Goal: Learn about a topic

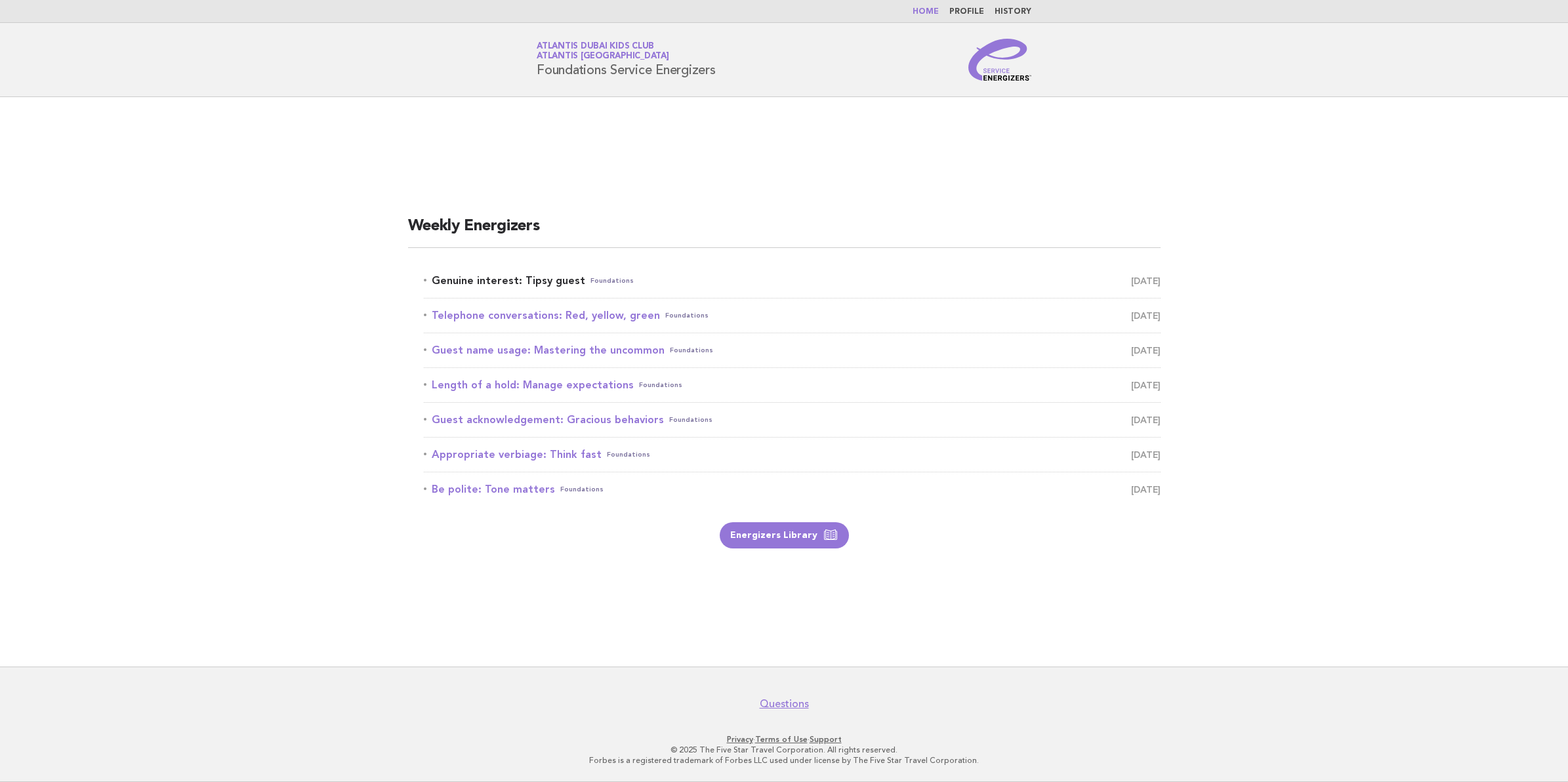
click at [479, 281] on link "Genuine interest: Tipsy guest Foundations September 14" at bounding box center [792, 281] width 737 height 18
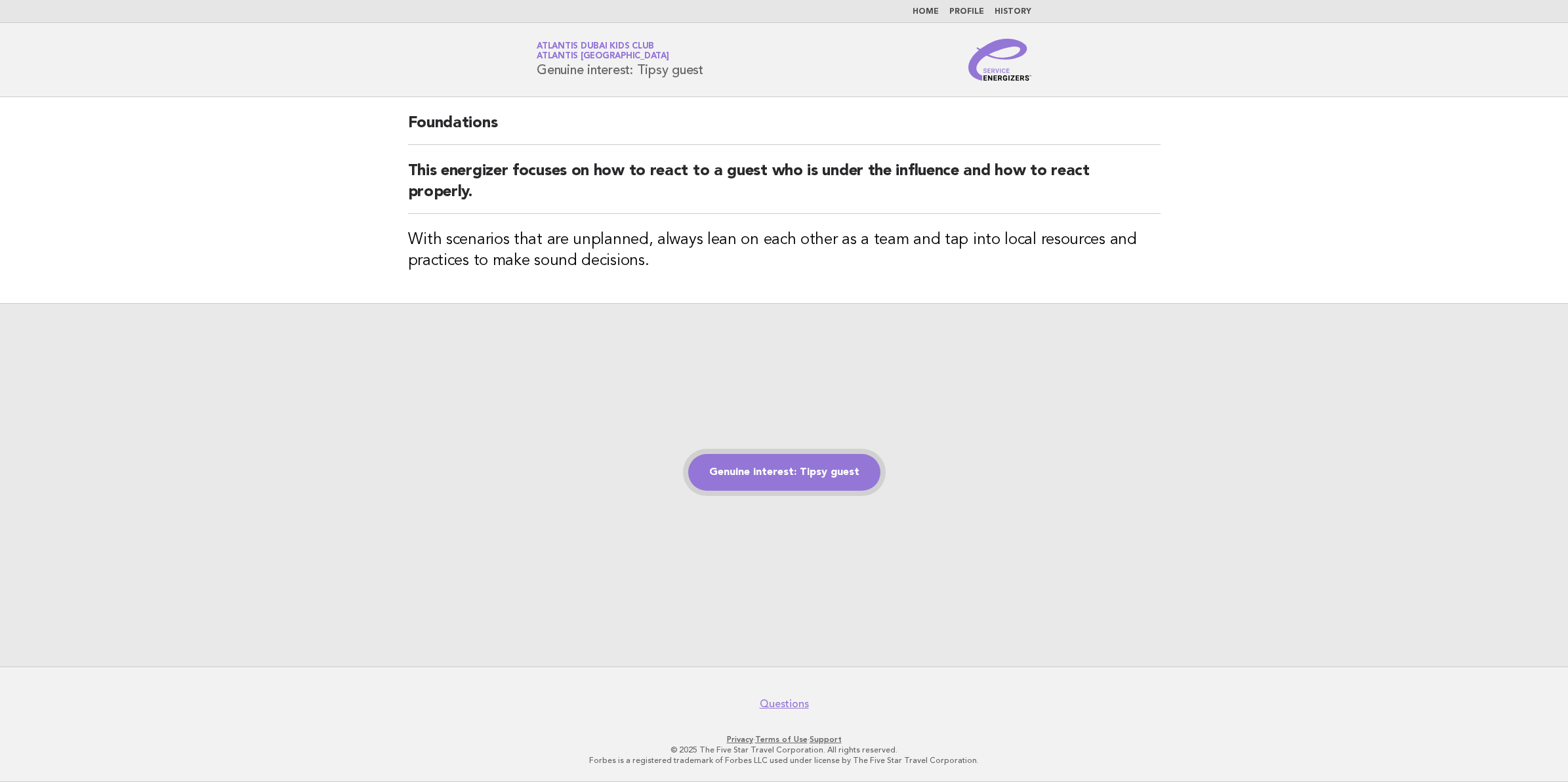
click at [773, 473] on link "Genuine interest: Tipsy guest" at bounding box center [784, 472] width 192 height 37
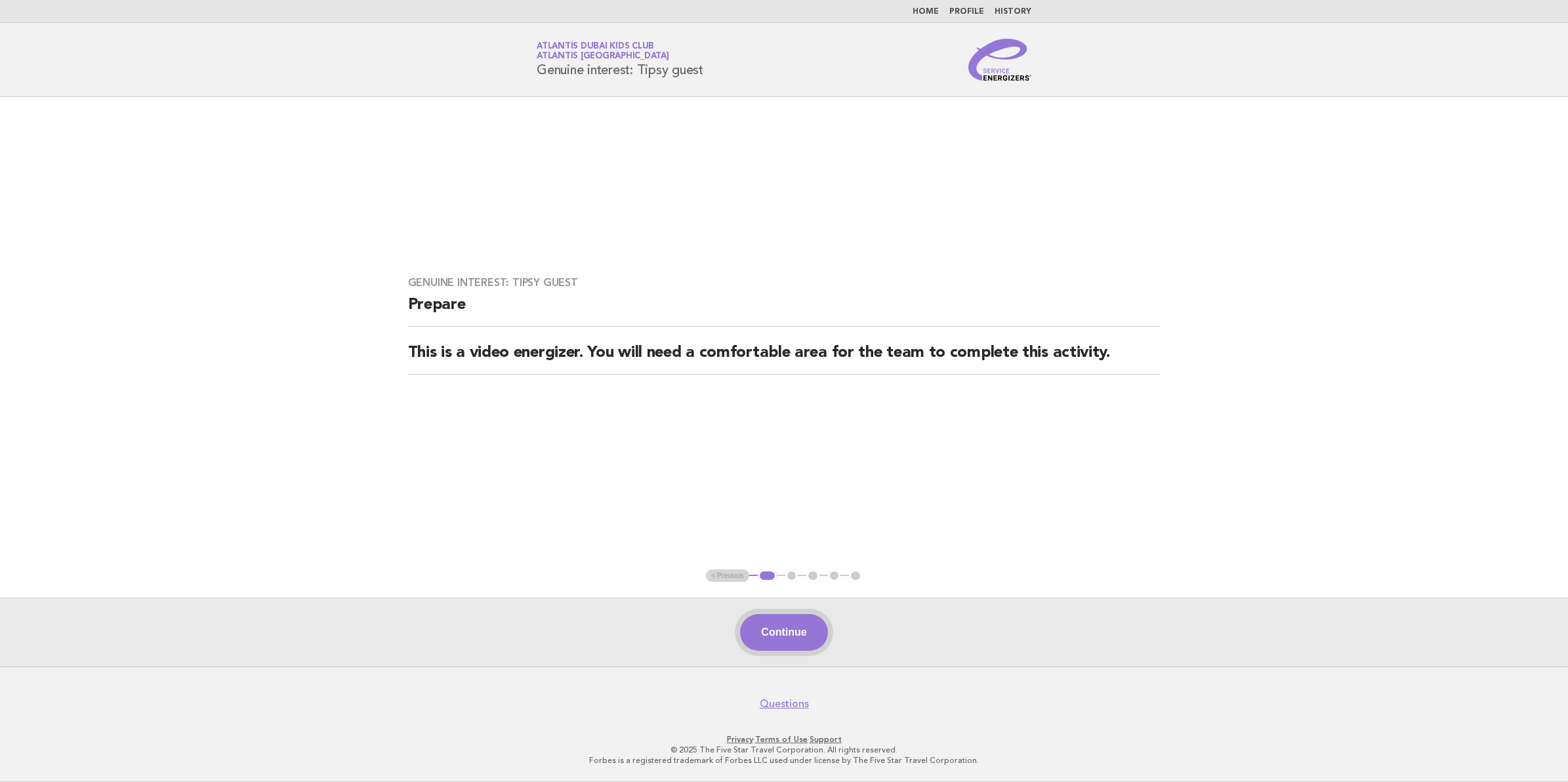
click at [812, 621] on button "Continue" at bounding box center [784, 632] width 87 height 37
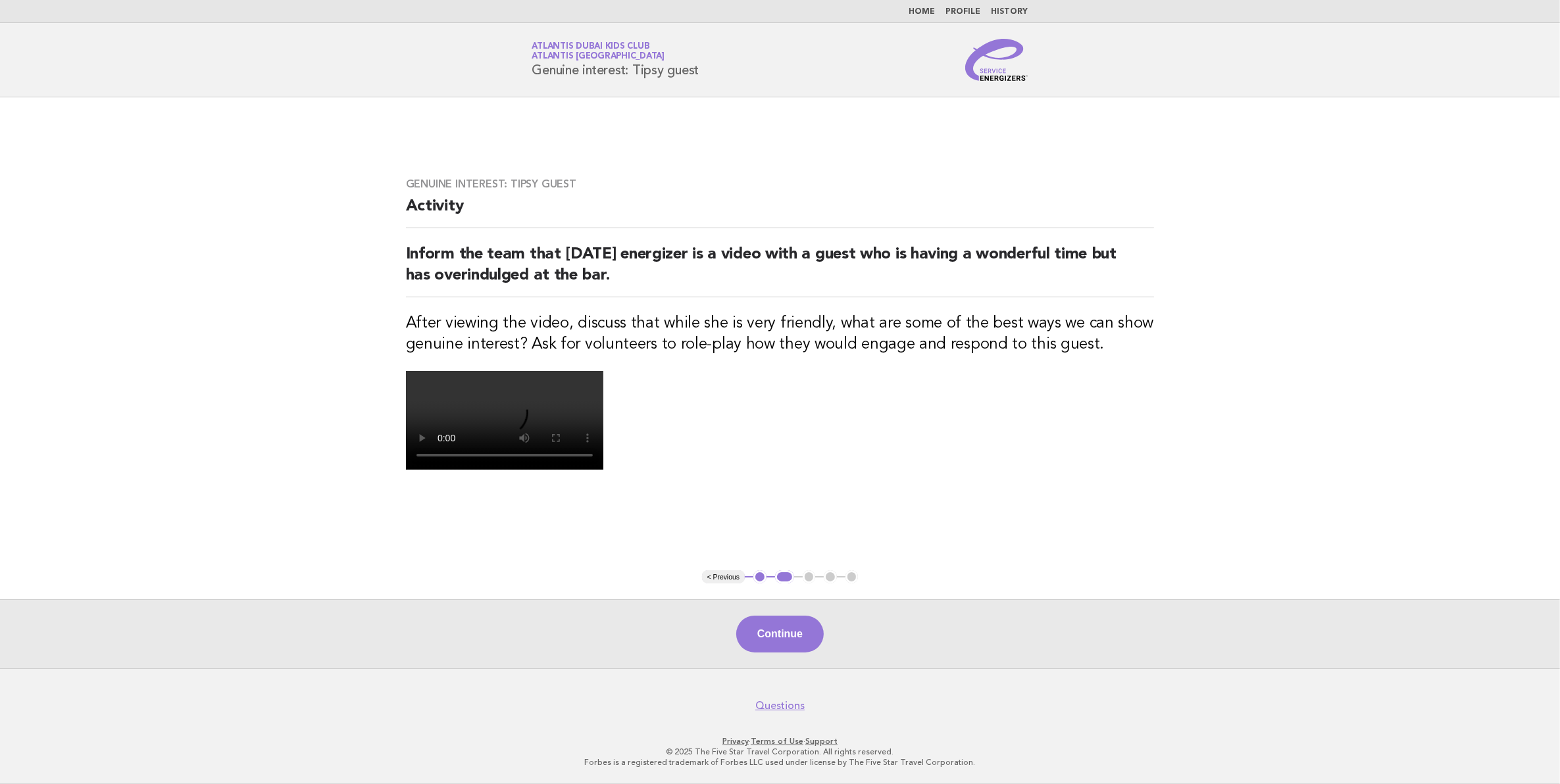
click at [603, 469] on video at bounding box center [504, 420] width 197 height 99
click at [603, 371] on video at bounding box center [504, 420] width 197 height 99
click at [798, 617] on button "Continue" at bounding box center [780, 634] width 88 height 37
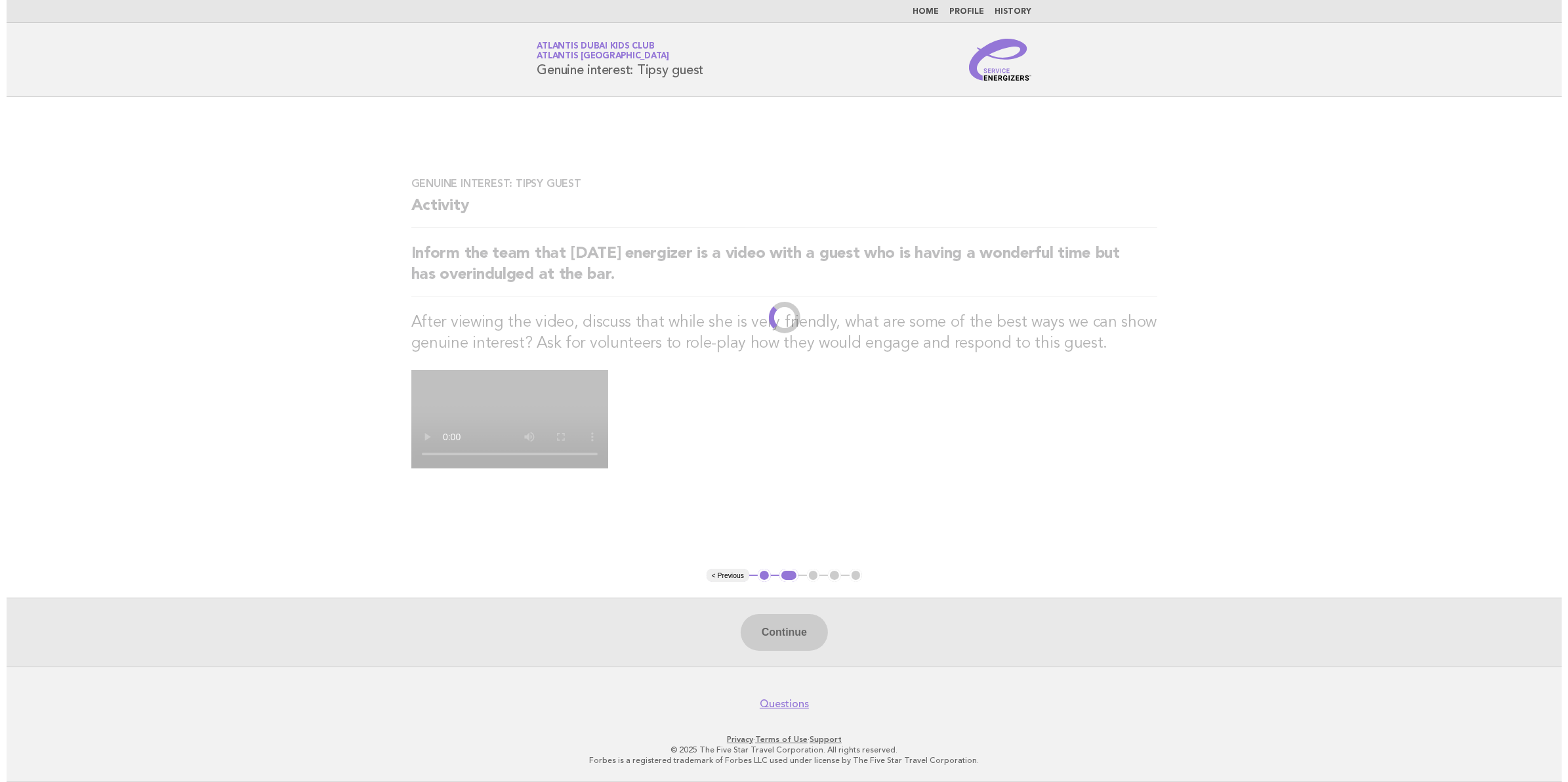
scroll to position [0, 0]
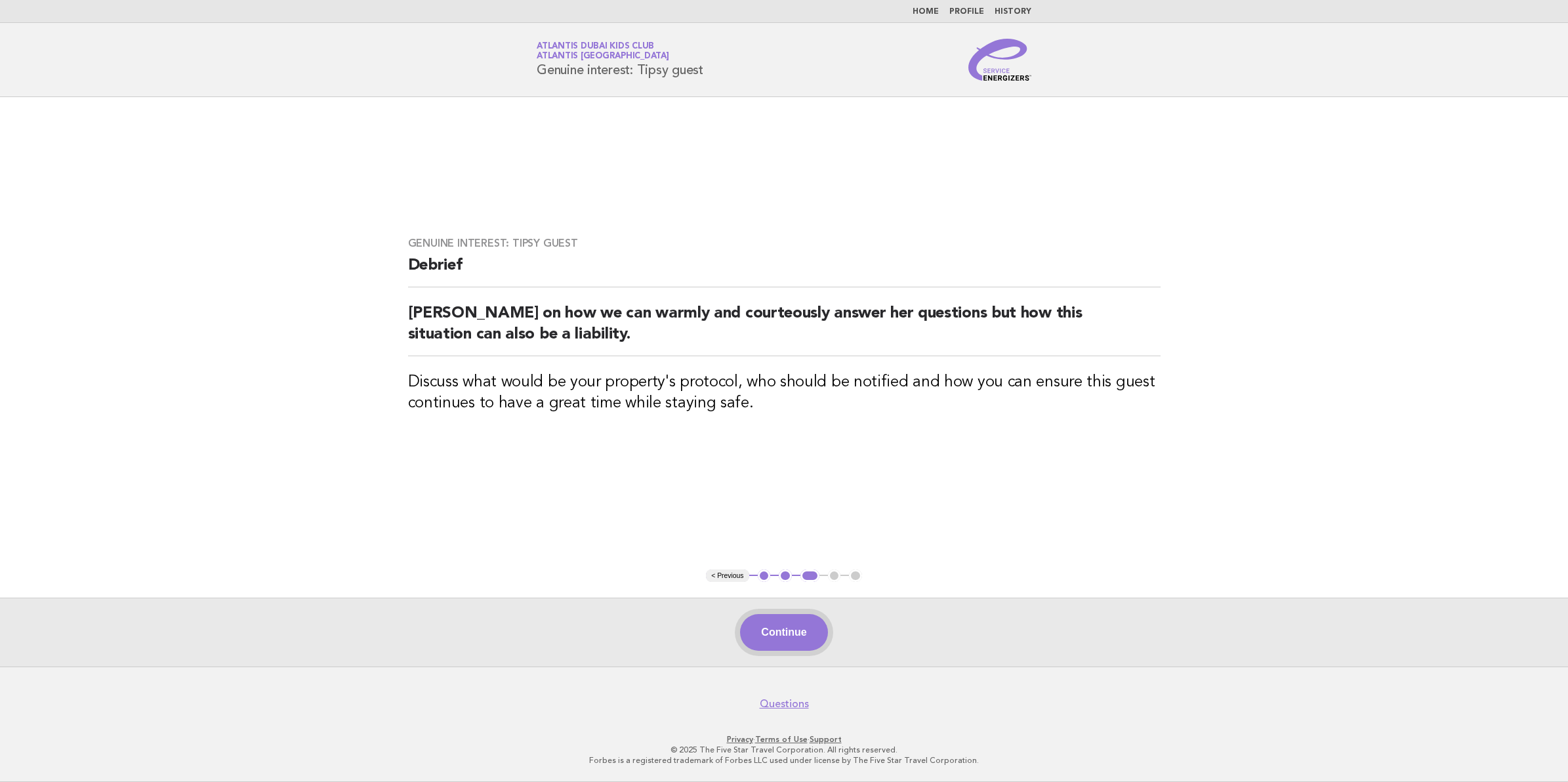
click at [772, 621] on button "Continue" at bounding box center [784, 632] width 87 height 37
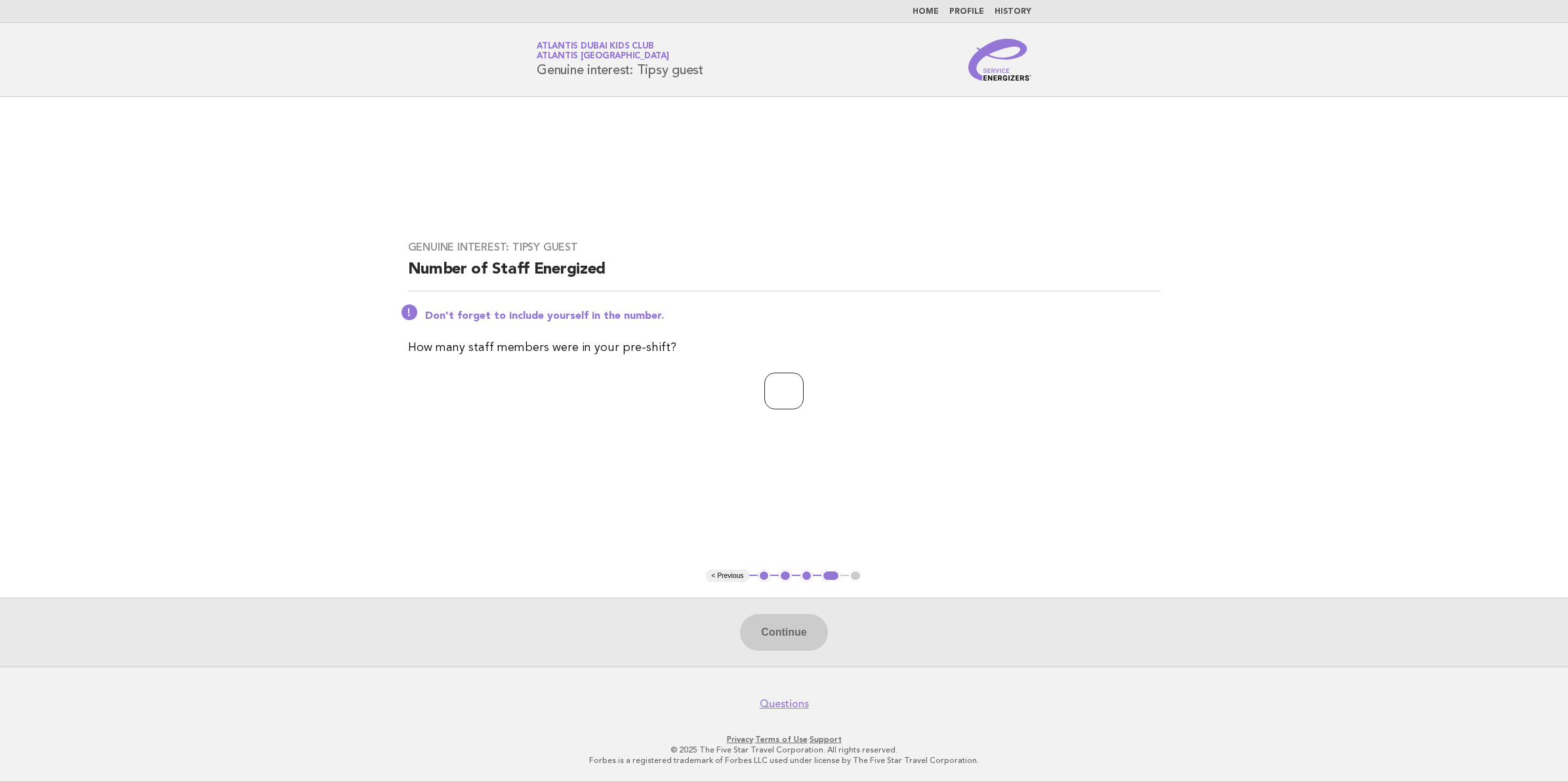
click at [772, 379] on input "number" at bounding box center [784, 391] width 39 height 37
type input "**"
click at [797, 641] on button "Continue" at bounding box center [784, 632] width 87 height 37
click at [1306, 640] on div "Continue" at bounding box center [784, 632] width 1568 height 69
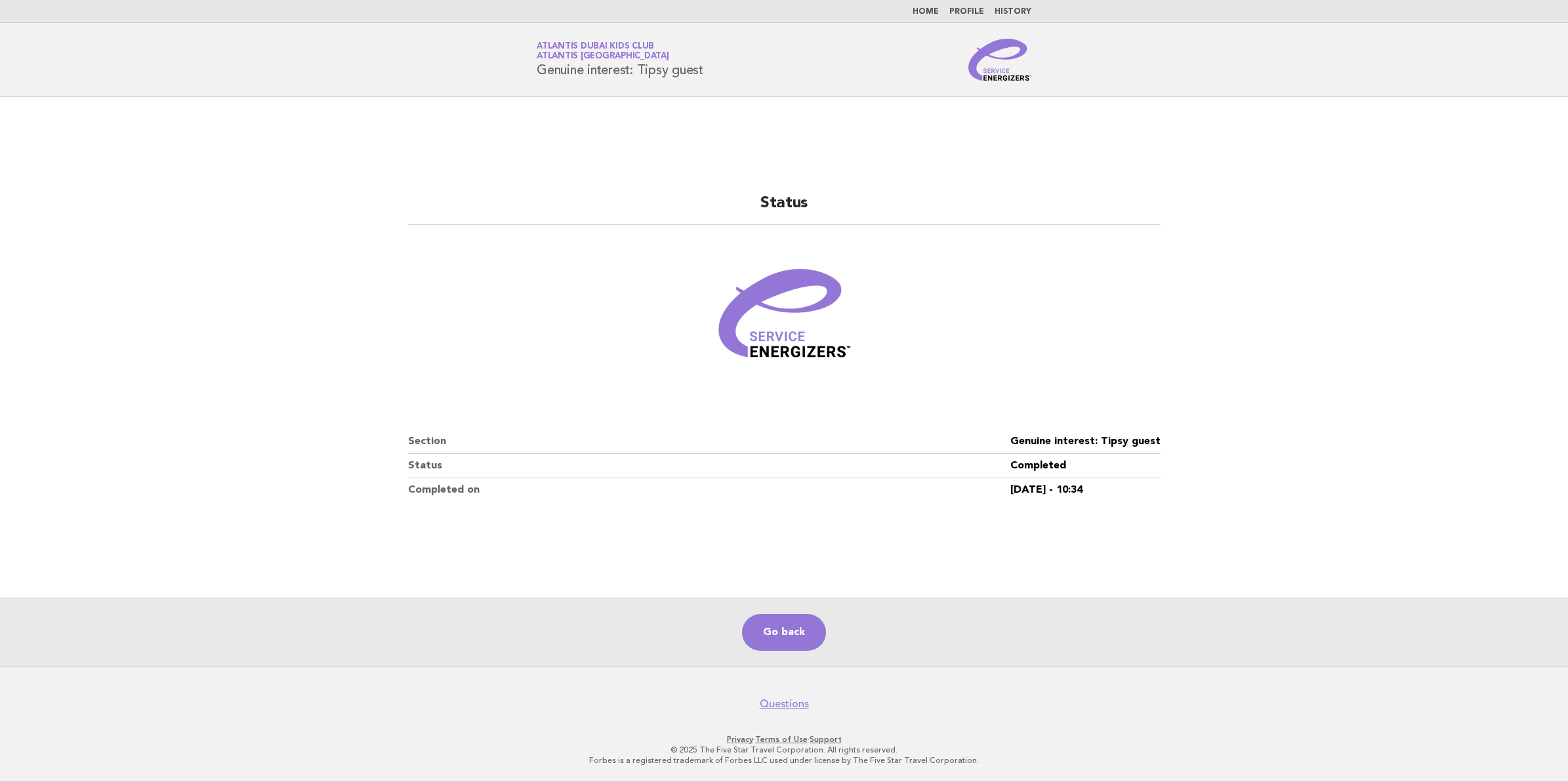
drag, startPoint x: 124, startPoint y: 158, endPoint x: 105, endPoint y: 5, distance: 154.2
click at [116, 126] on main "Status Section Genuine interest: Tipsy guest Status Completed Completed on 14/S…" at bounding box center [784, 382] width 1568 height 569
